Goal: Navigation & Orientation: Find specific page/section

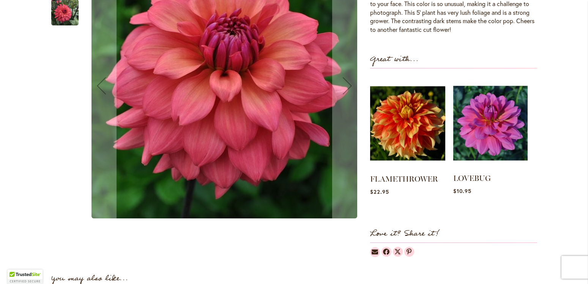
scroll to position [151, 0]
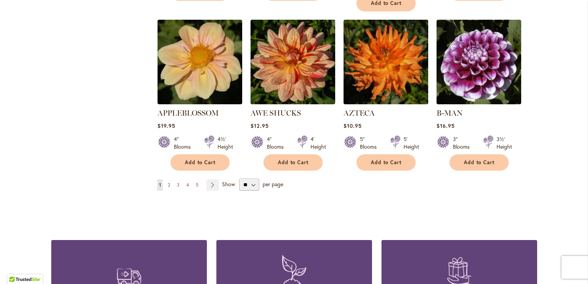
scroll to position [637, 0]
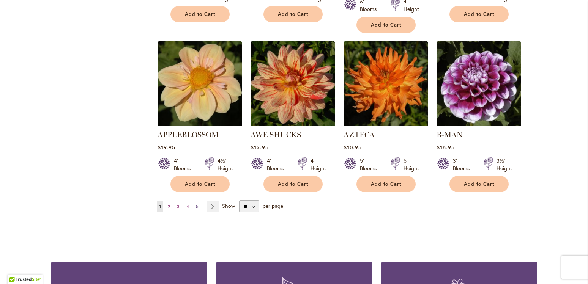
click at [196, 204] on span "5" at bounding box center [197, 207] width 3 height 6
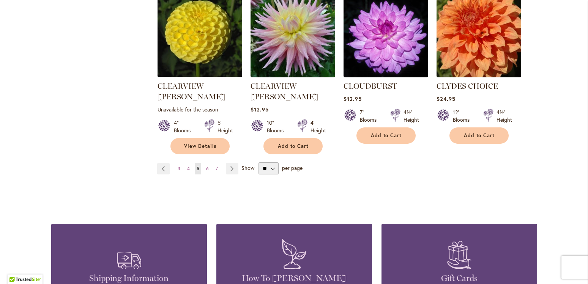
scroll to position [707, 0]
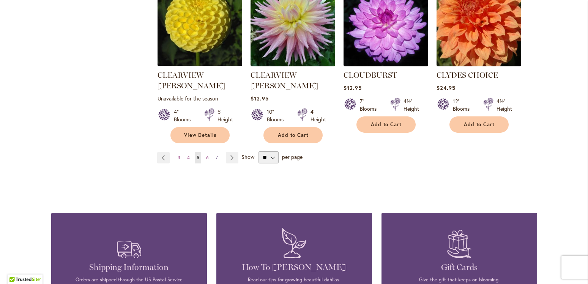
click at [216, 155] on span "7" at bounding box center [217, 158] width 2 height 6
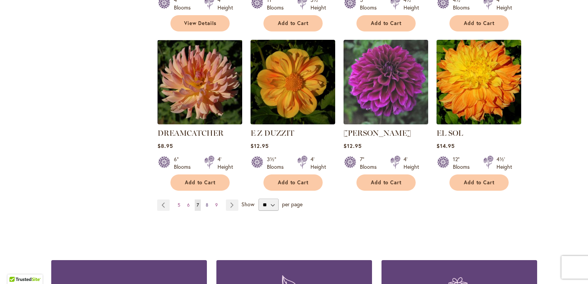
scroll to position [664, 0]
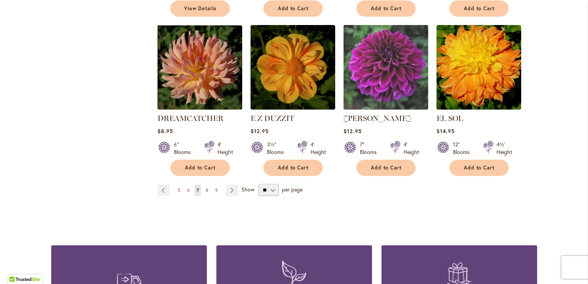
click at [215, 187] on span "9" at bounding box center [216, 190] width 3 height 6
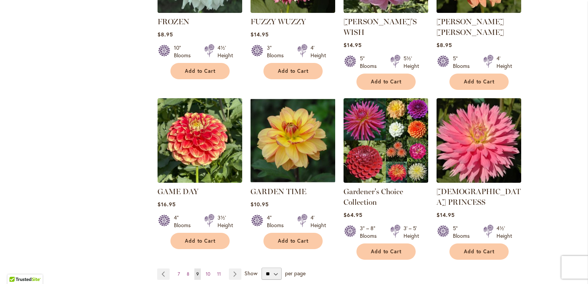
scroll to position [688, 0]
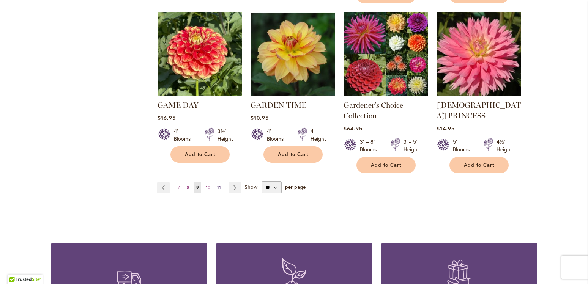
click at [217, 185] on span "11" at bounding box center [219, 188] width 4 height 6
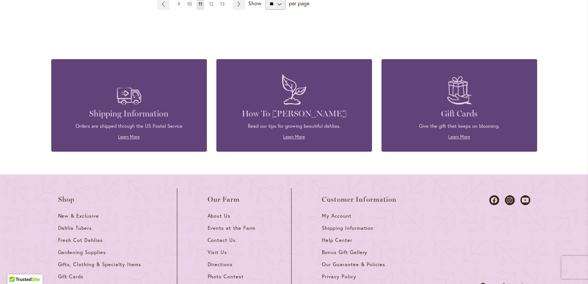
scroll to position [738, 0]
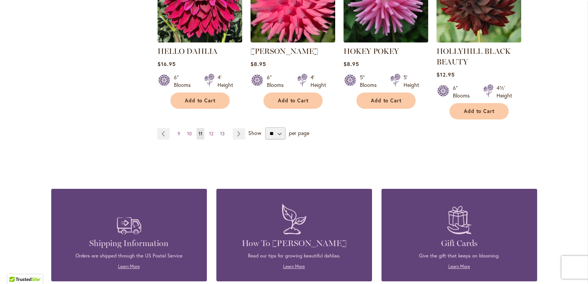
click at [220, 132] on span "13" at bounding box center [222, 134] width 5 height 6
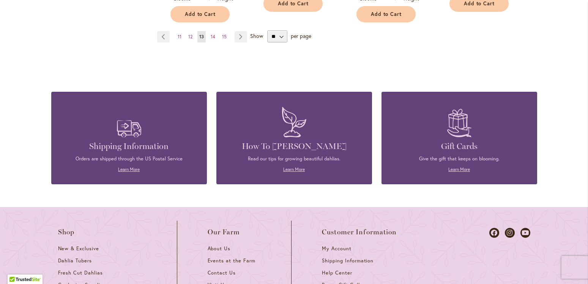
scroll to position [695, 0]
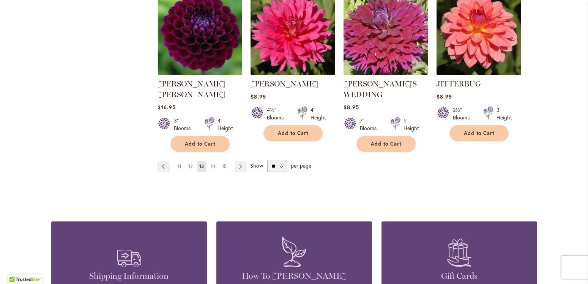
click at [224, 161] on link "Page 15" at bounding box center [224, 166] width 8 height 11
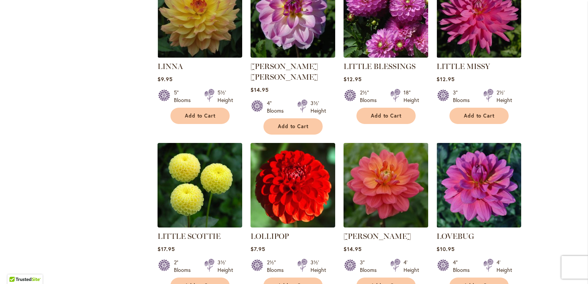
scroll to position [562, 0]
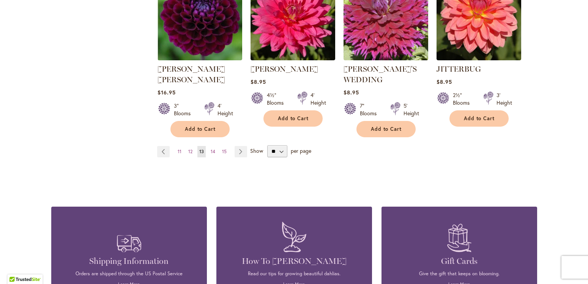
scroll to position [677, 0]
